Goal: Task Accomplishment & Management: Use online tool/utility

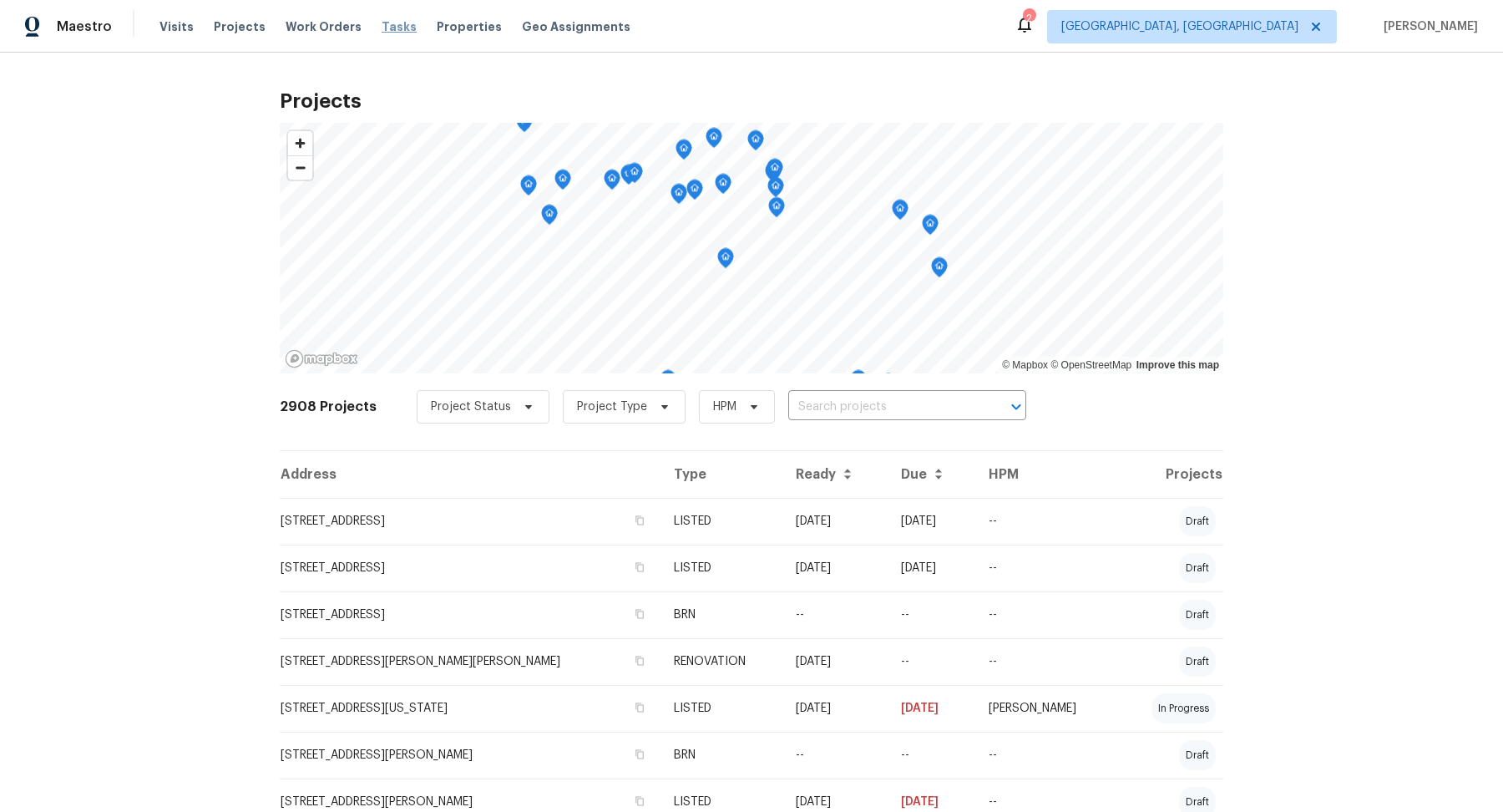
click at [381, 22] on span "Tasks" at bounding box center [398, 27] width 35 height 12
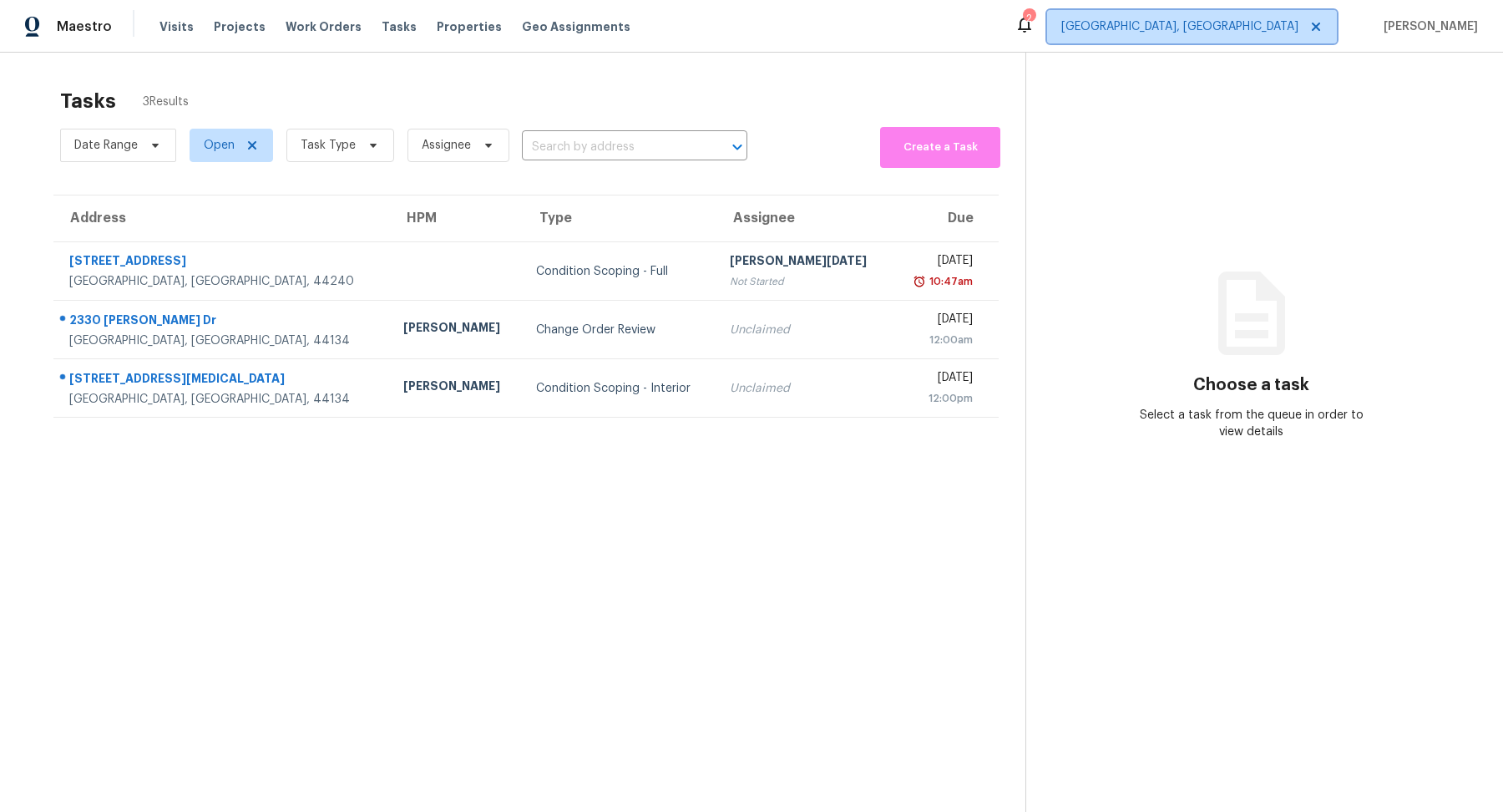
click at [1294, 25] on span "[GEOGRAPHIC_DATA], [GEOGRAPHIC_DATA]" at bounding box center [1179, 27] width 237 height 17
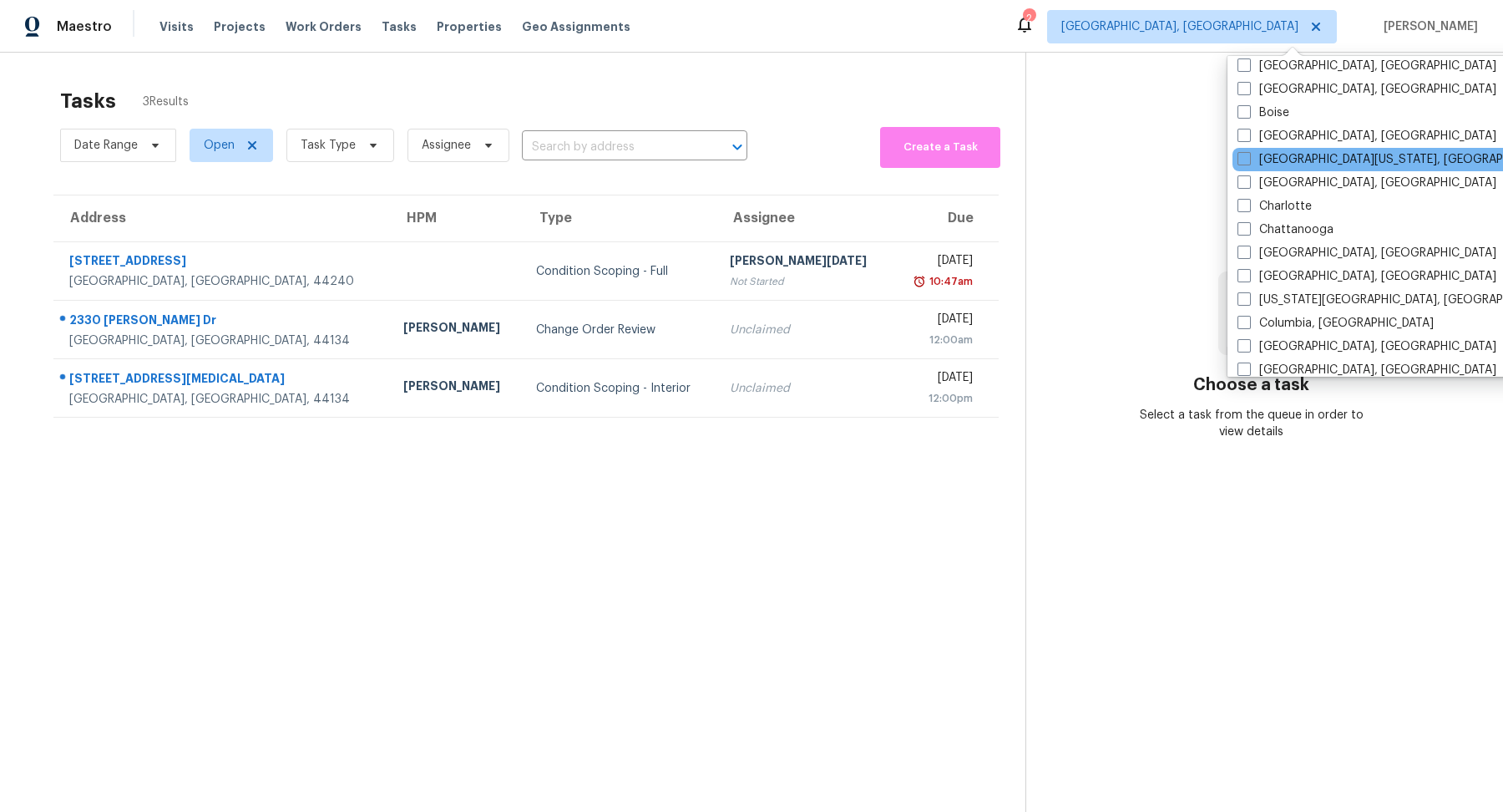
scroll to position [151, 0]
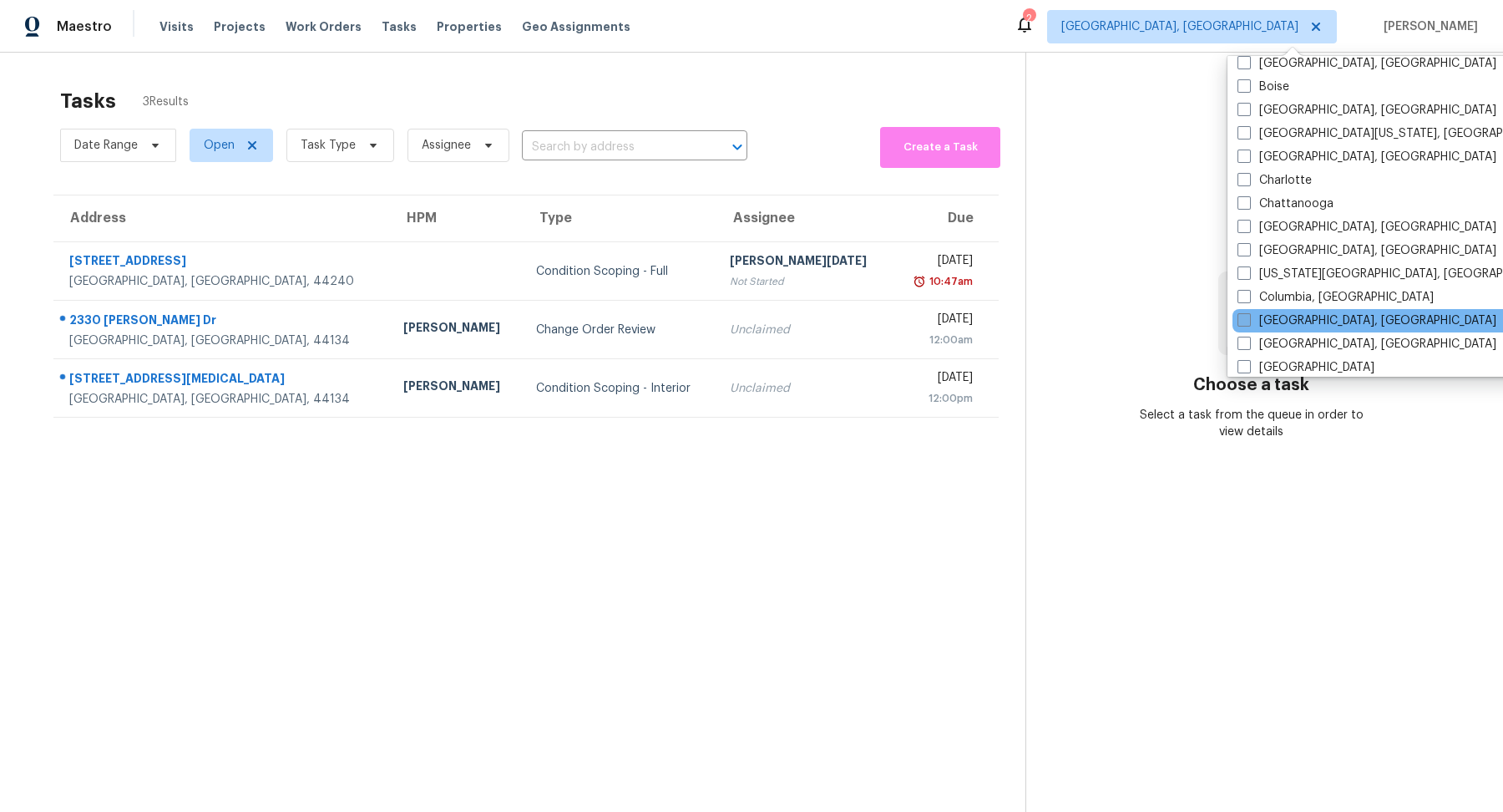
click at [1274, 316] on label "[GEOGRAPHIC_DATA], [GEOGRAPHIC_DATA]" at bounding box center [1366, 321] width 259 height 17
click at [1248, 316] on input "[GEOGRAPHIC_DATA], [GEOGRAPHIC_DATA]" at bounding box center [1242, 318] width 11 height 11
checkbox input "true"
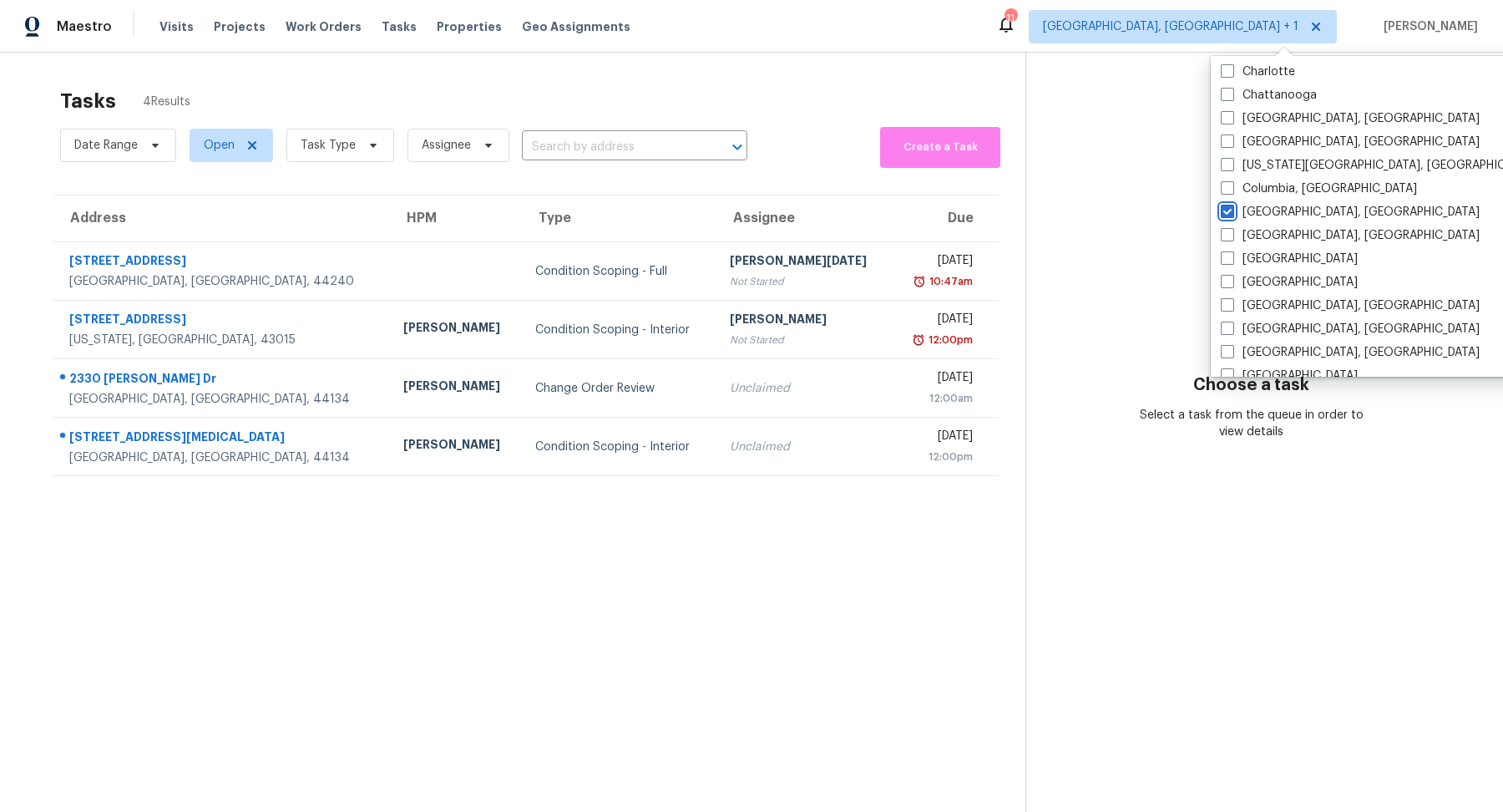
scroll to position [251, 0]
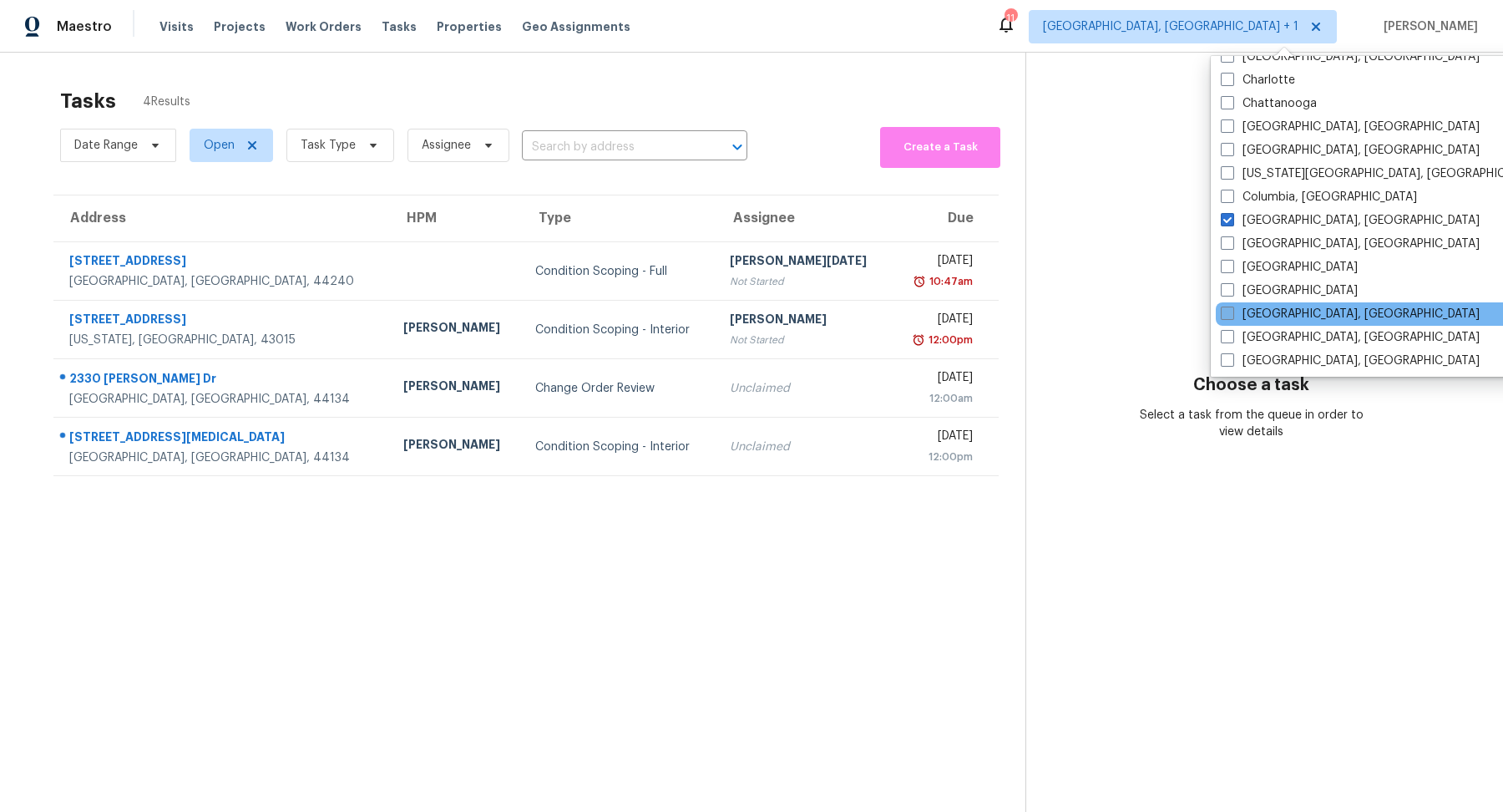
click at [1259, 310] on label "[GEOGRAPHIC_DATA], [GEOGRAPHIC_DATA]" at bounding box center [1350, 314] width 259 height 17
click at [1232, 310] on input "[GEOGRAPHIC_DATA], [GEOGRAPHIC_DATA]" at bounding box center [1226, 311] width 11 height 11
checkbox input "true"
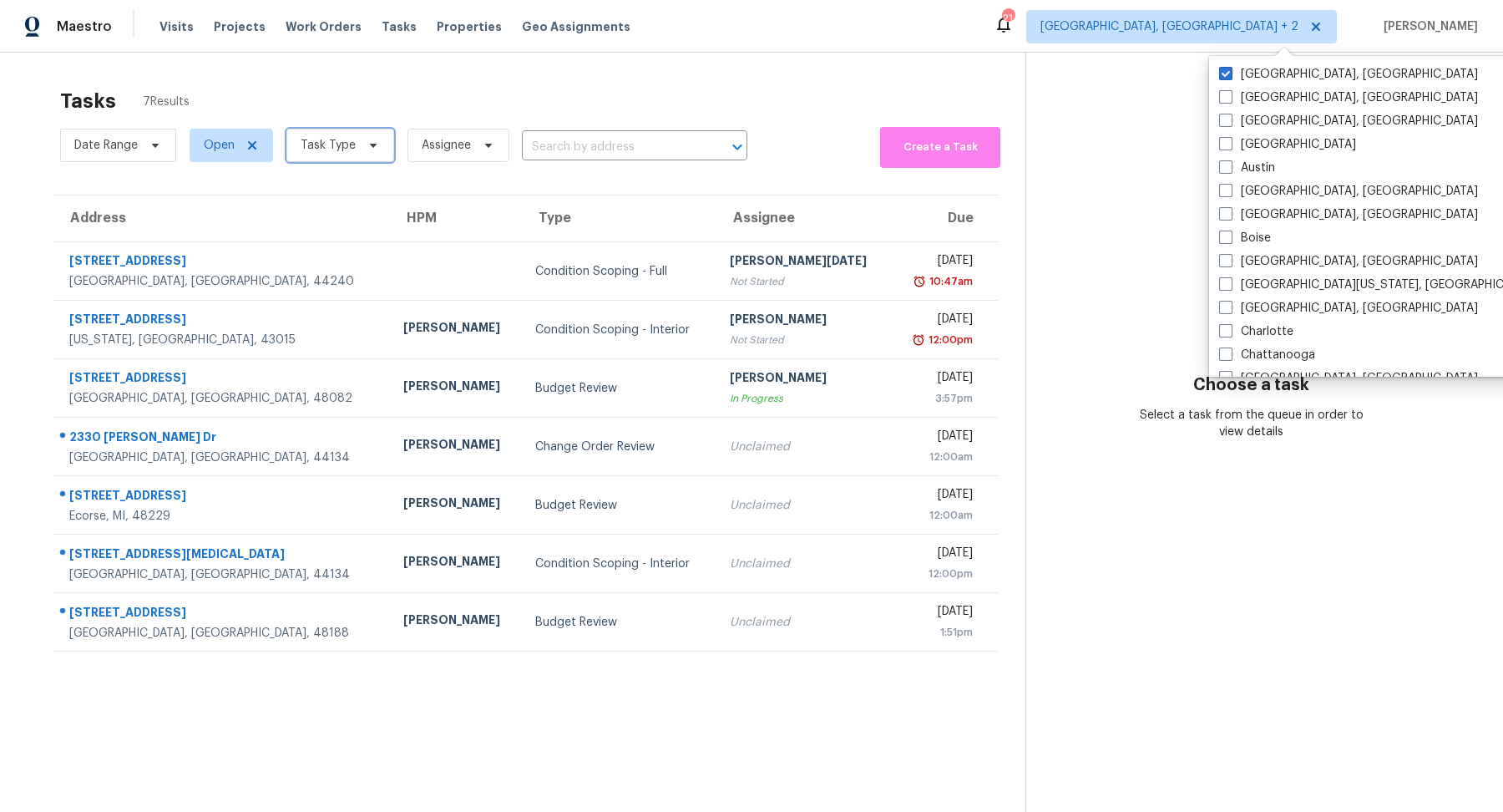
click at [333, 145] on span "Task Type" at bounding box center [329, 145] width 56 height 17
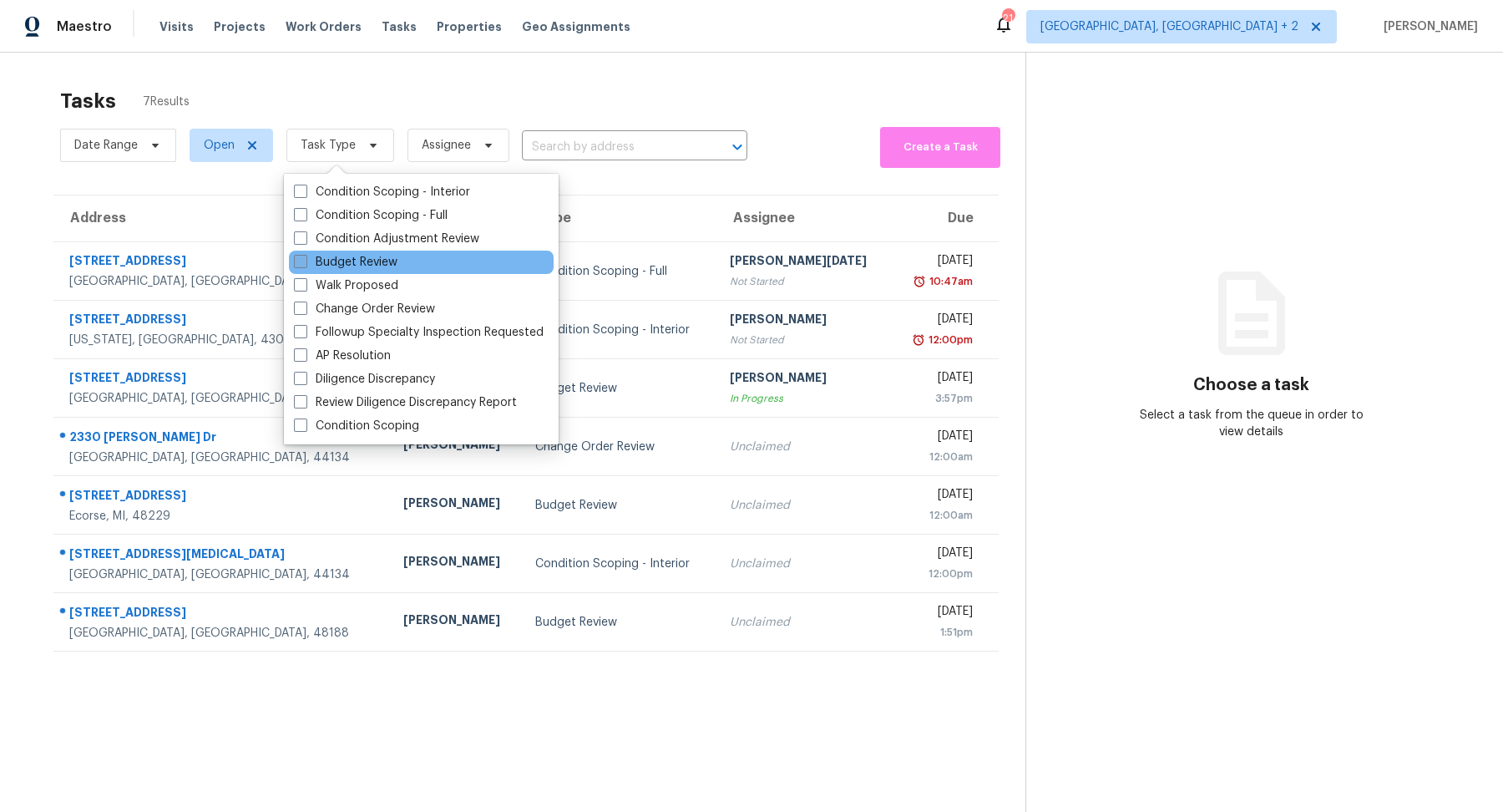
click at [341, 260] on label "Budget Review" at bounding box center [345, 262] width 103 height 17
click at [305, 260] on input "Budget Review" at bounding box center [299, 259] width 11 height 11
checkbox input "true"
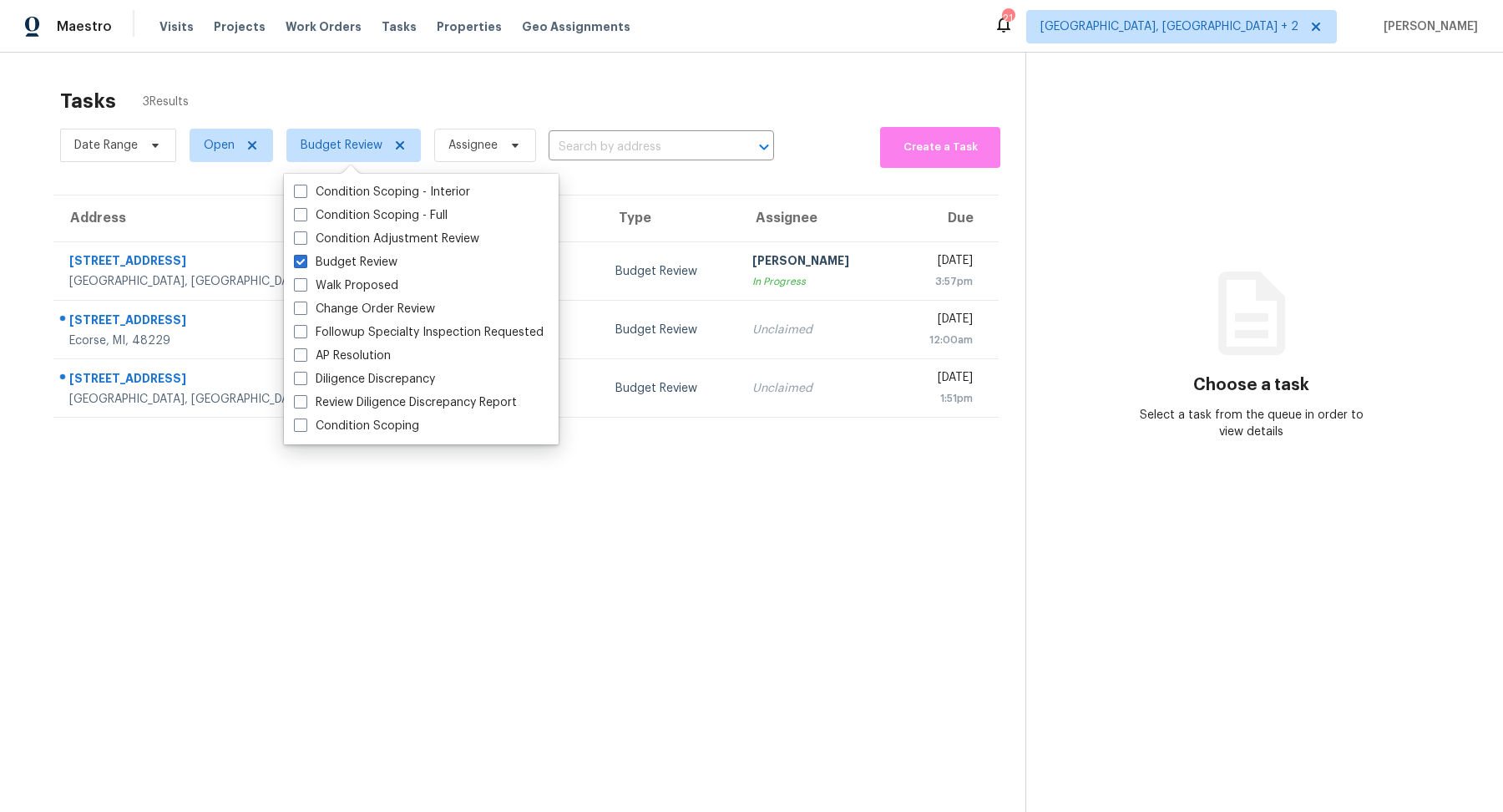
click at [335, 721] on section "Tasks 3 Results Date Range Open Budget Review Assignee ​ Create a Task Address …" at bounding box center [526, 472] width 999 height 785
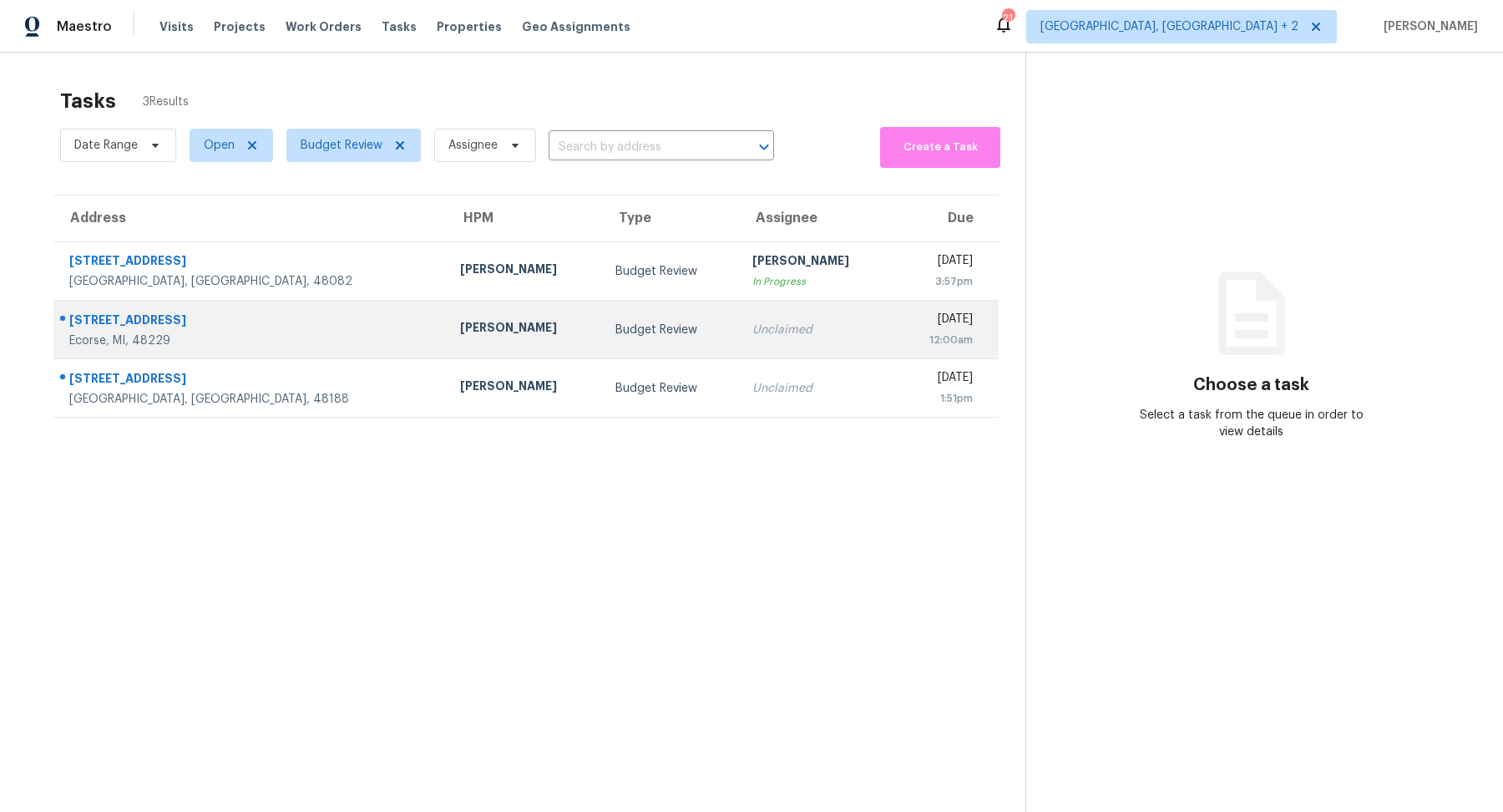
click at [255, 315] on div "[STREET_ADDRESS]" at bounding box center [251, 322] width 364 height 21
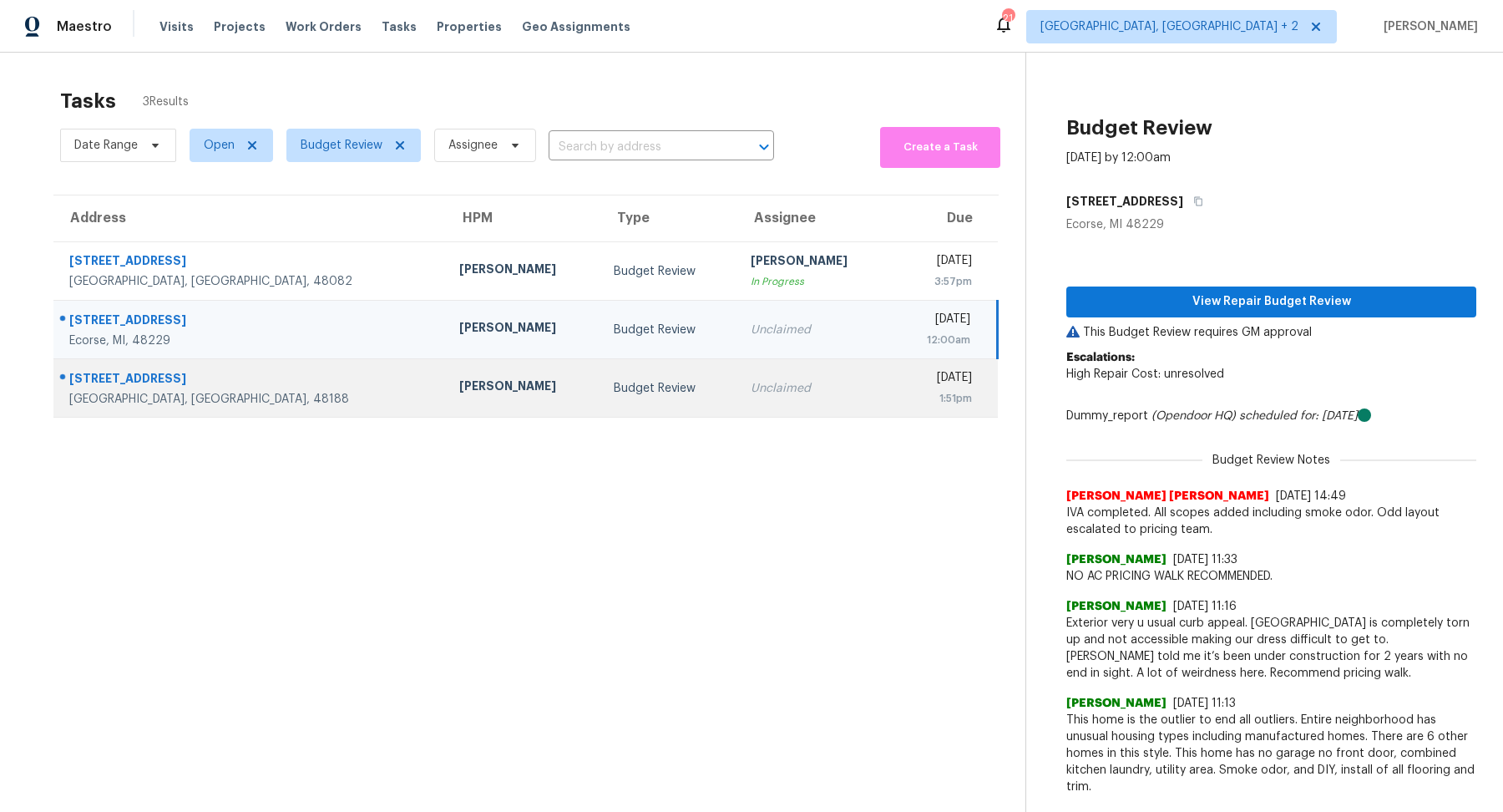
click at [233, 378] on div "[STREET_ADDRESS]" at bounding box center [251, 380] width 363 height 21
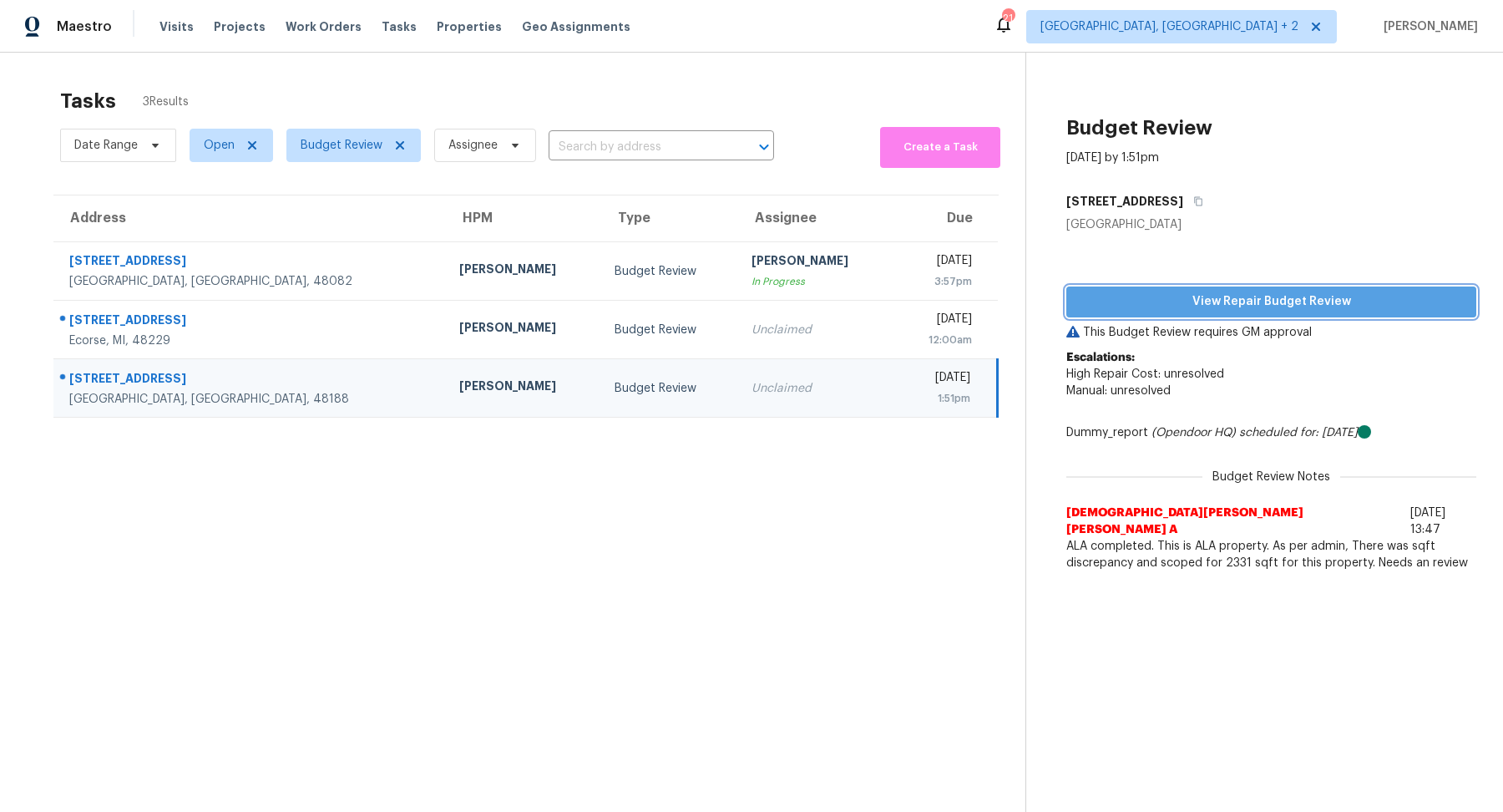
click at [1171, 287] on button "View Repair Budget Review" at bounding box center [1271, 301] width 410 height 31
